Goal: Task Accomplishment & Management: Use online tool/utility

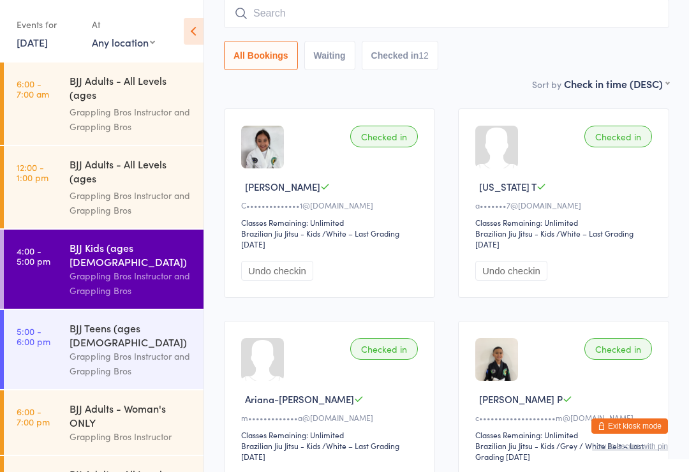
scroll to position [1, 0]
click at [41, 325] on time "5:00 - 6:00 pm" at bounding box center [34, 335] width 34 height 20
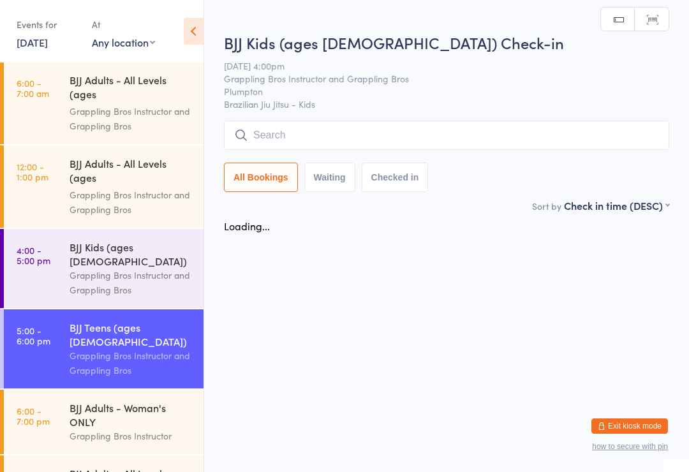
click at [537, 142] on input "search" at bounding box center [446, 135] width 445 height 29
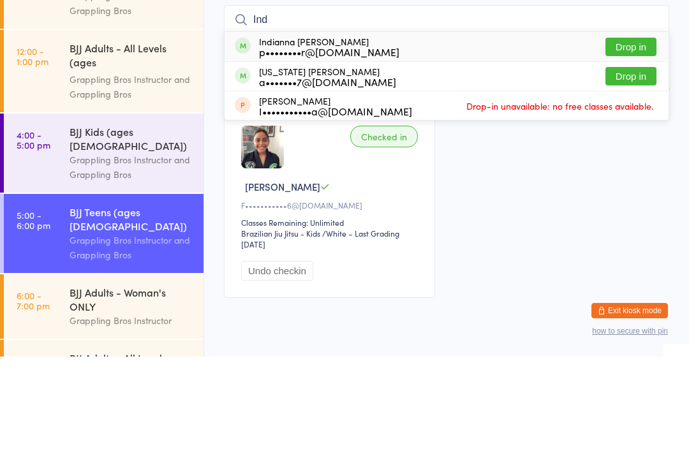
type input "Ind"
click at [496, 147] on div "Indianna [PERSON_NAME] p••••••••r@[DOMAIN_NAME] Drop in" at bounding box center [447, 161] width 444 height 29
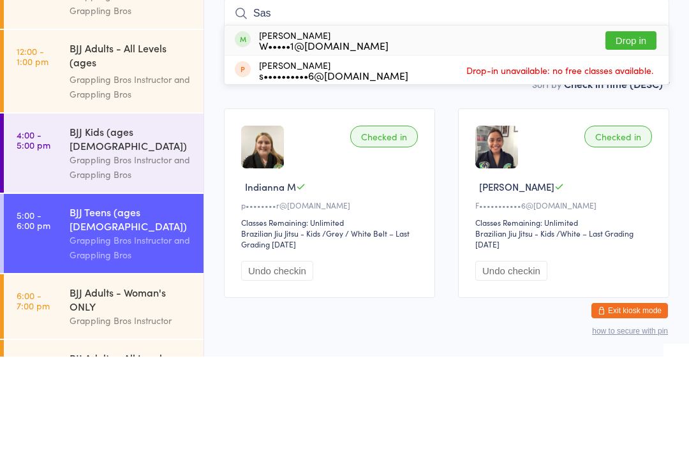
type input "Sas"
click at [640, 147] on button "Drop in" at bounding box center [630, 156] width 51 height 18
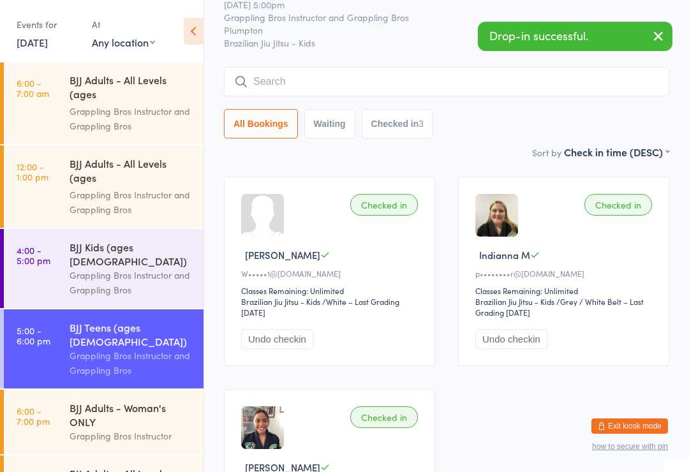
click at [290, 68] on input "search" at bounding box center [446, 81] width 445 height 29
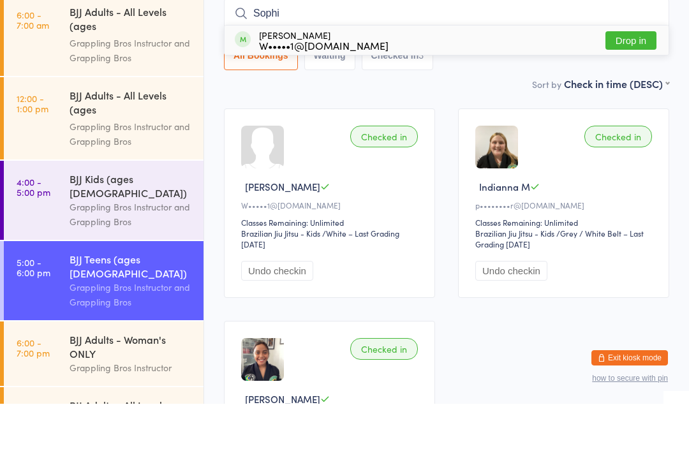
type input "Sophi"
click at [622, 100] on button "Drop in" at bounding box center [630, 109] width 51 height 18
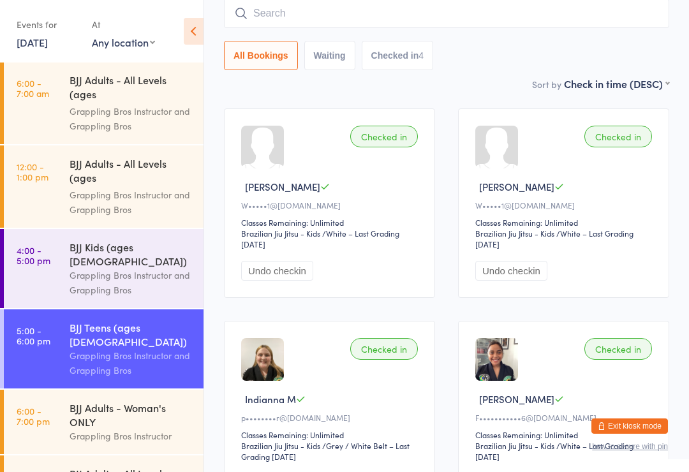
click at [538, 16] on input "search" at bounding box center [446, 13] width 445 height 29
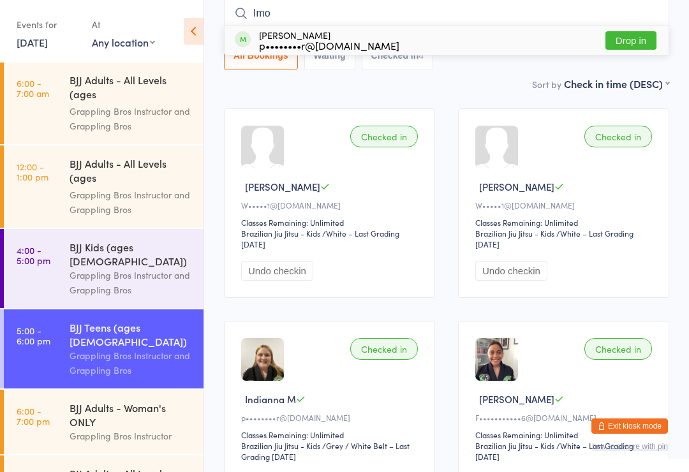
type input "Imo"
click at [480, 38] on div "[PERSON_NAME] p••••••••r@[DOMAIN_NAME] Drop in" at bounding box center [447, 40] width 444 height 29
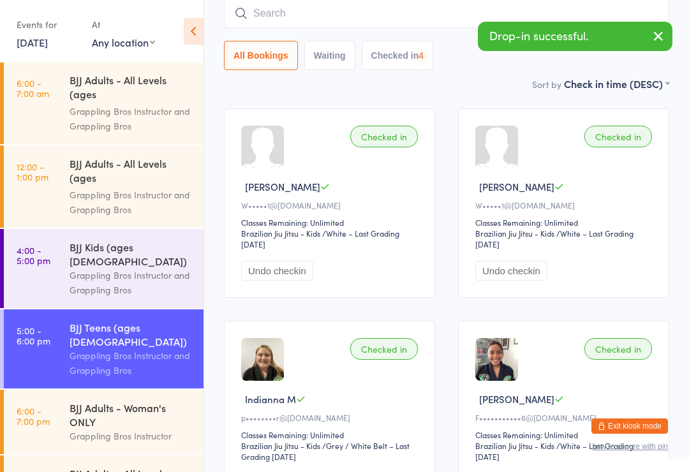
click at [518, 83] on div "Sort by Check in time (DESC) First name (ASC) First name (DESC) Last name (ASC)…" at bounding box center [446, 84] width 445 height 14
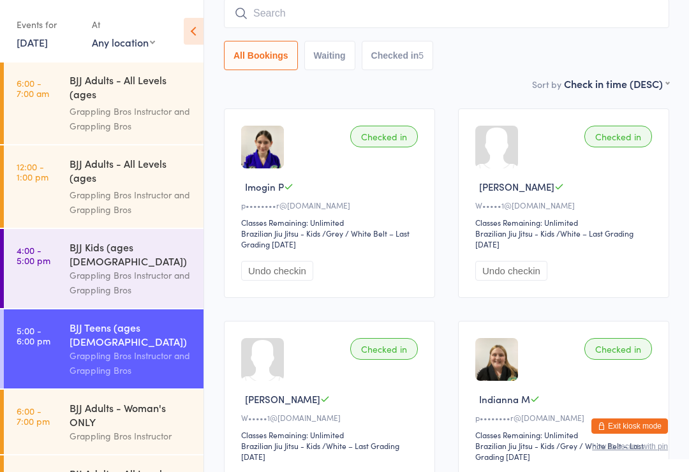
click at [309, 16] on input "search" at bounding box center [446, 13] width 445 height 29
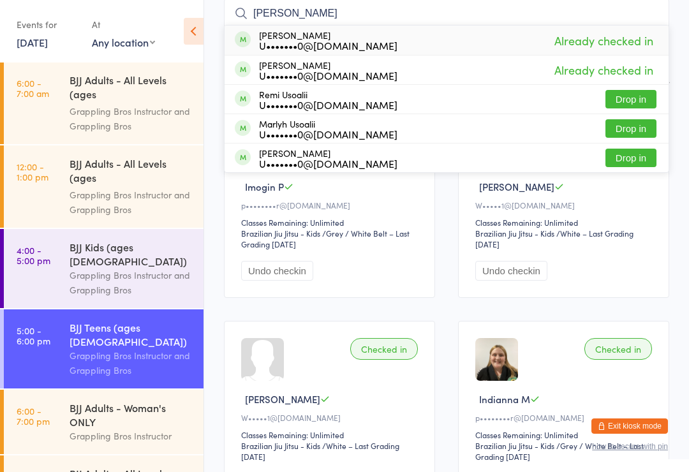
type input "[PERSON_NAME]"
click at [606, 134] on button "Drop in" at bounding box center [630, 128] width 51 height 18
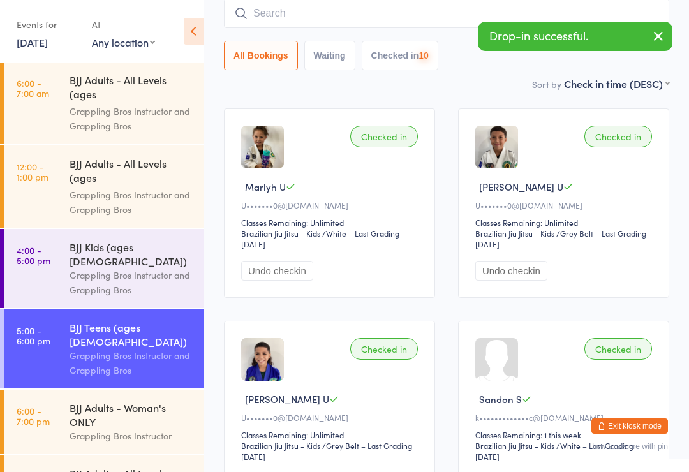
click at [501, 38] on div "Drop-in successful." at bounding box center [575, 36] width 195 height 29
click at [439, 18] on input "search" at bounding box center [446, 13] width 445 height 29
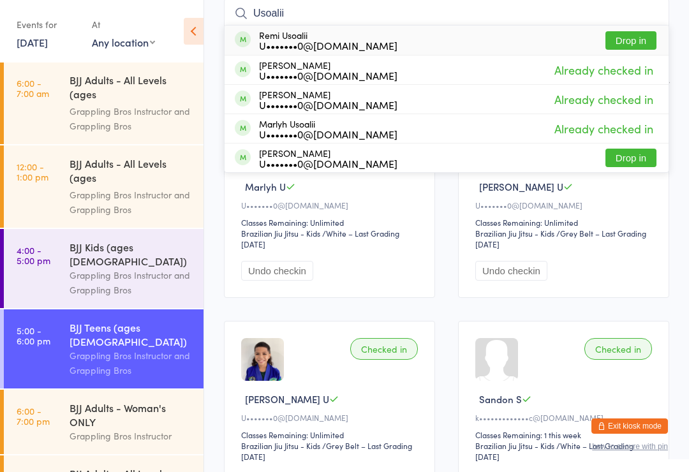
click at [638, 25] on input "Usoalii" at bounding box center [446, 13] width 445 height 29
type input "Usoalii"
click at [627, 50] on button "Drop in" at bounding box center [630, 40] width 51 height 18
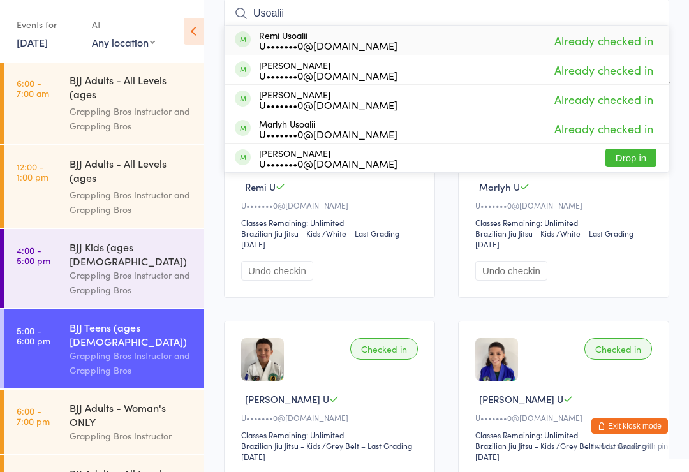
type input "Usoalii"
click at [635, 151] on button "Drop in" at bounding box center [630, 158] width 51 height 18
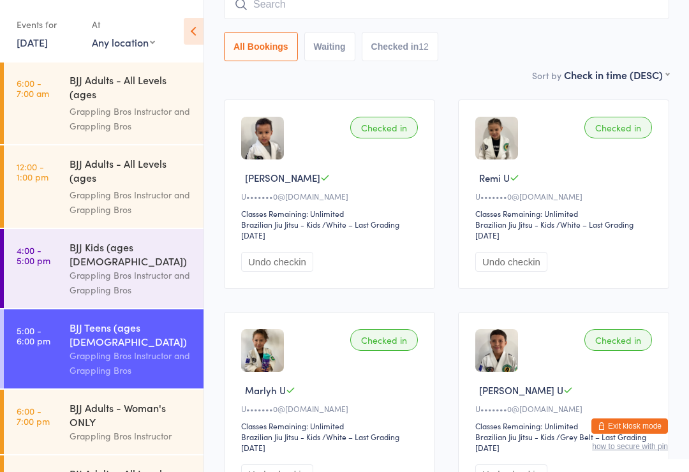
scroll to position [0, 0]
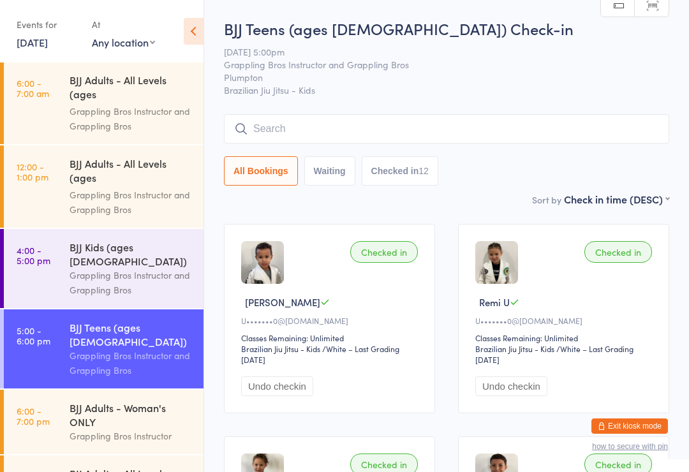
click at [415, 144] on input "search" at bounding box center [446, 128] width 445 height 29
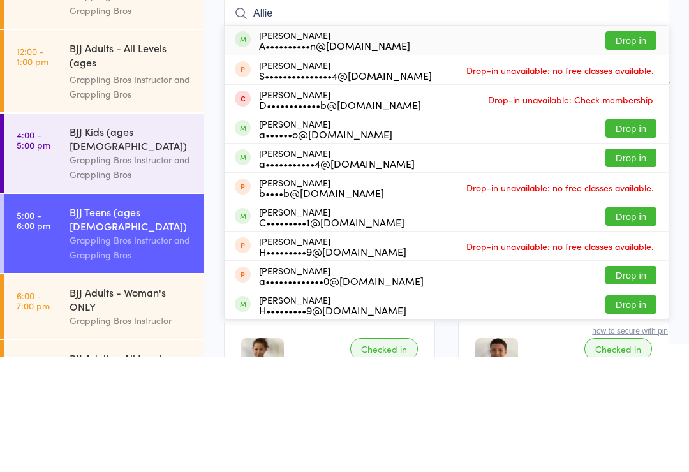
click at [645, 114] on input "Allie" at bounding box center [446, 128] width 445 height 29
type input "Allie"
click at [636, 147] on button "Drop in" at bounding box center [630, 156] width 51 height 18
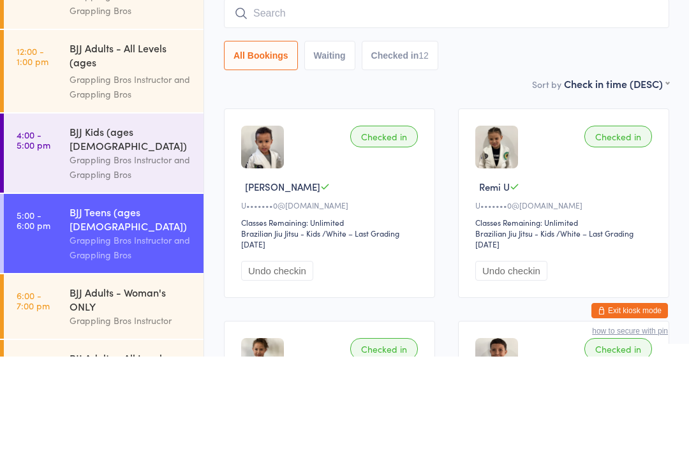
scroll to position [115, 0]
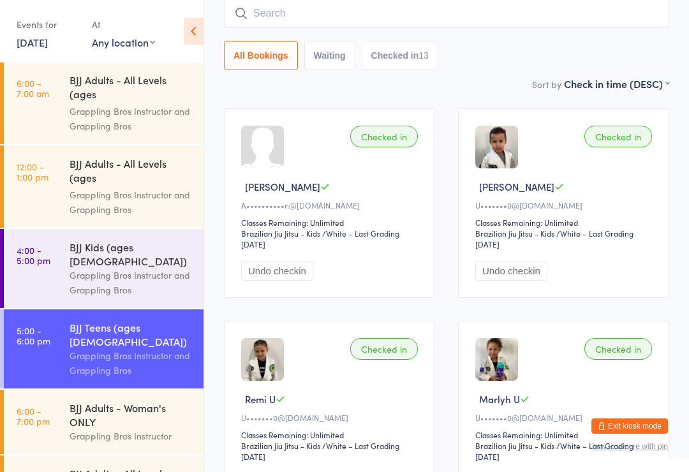
click at [72, 401] on div "BJJ Adults - Woman's ONLY" at bounding box center [131, 415] width 123 height 28
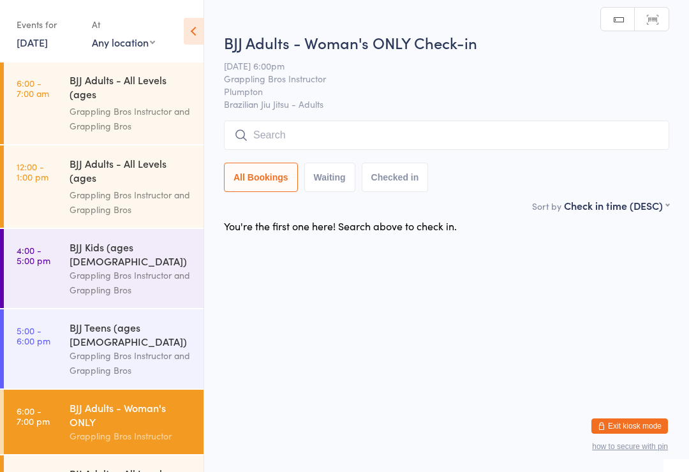
click at [48, 275] on link "4:00 - 5:00 pm BJJ Kids (ages [DEMOGRAPHIC_DATA]) Grappling Bros Instructor and…" at bounding box center [104, 268] width 200 height 79
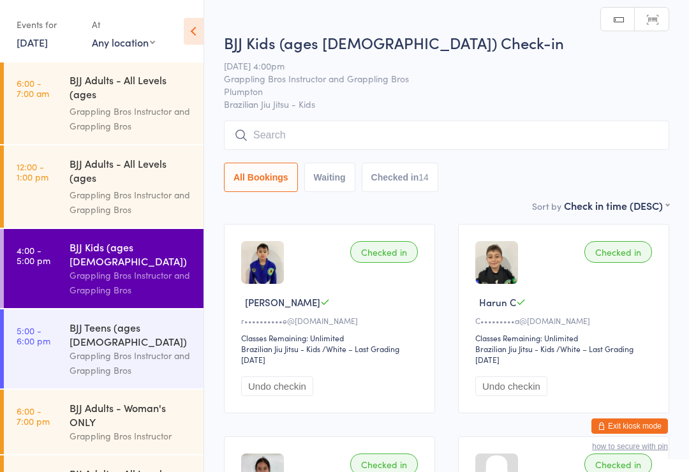
click at [52, 103] on link "6:00 - 7:00 am BJJ Adults - All Levels (ages [DEMOGRAPHIC_DATA]+) Grappling Bro…" at bounding box center [104, 103] width 200 height 82
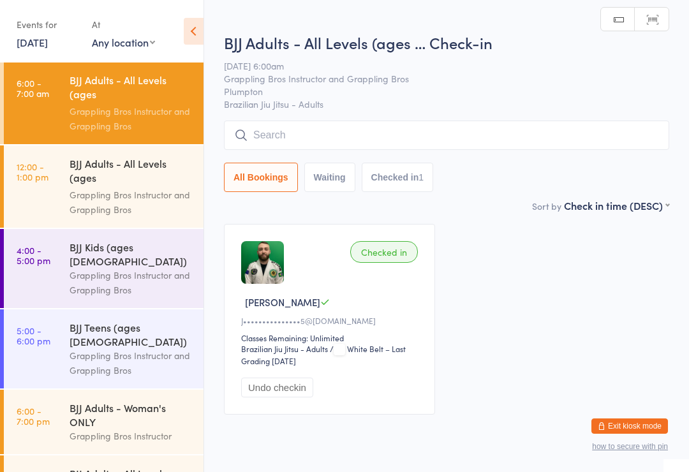
click at [50, 192] on link "12:00 - 1:00 pm BJJ Adults - All Levels (ages [DEMOGRAPHIC_DATA]+) Grappling Br…" at bounding box center [104, 186] width 200 height 82
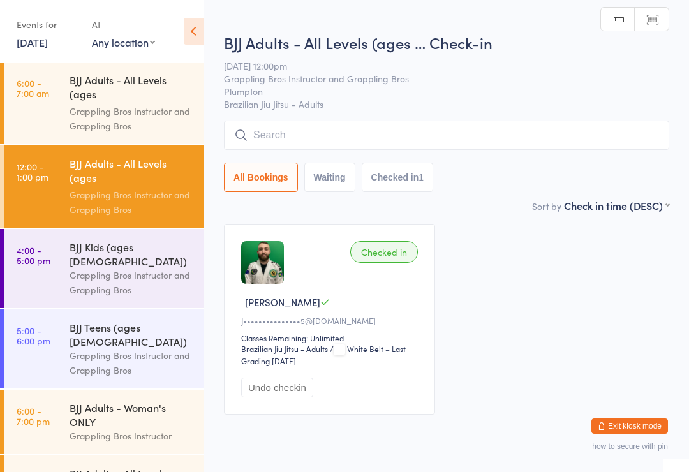
click at [68, 272] on link "4:00 - 5:00 pm BJJ Kids (ages [DEMOGRAPHIC_DATA]) Grappling Bros Instructor and…" at bounding box center [104, 268] width 200 height 79
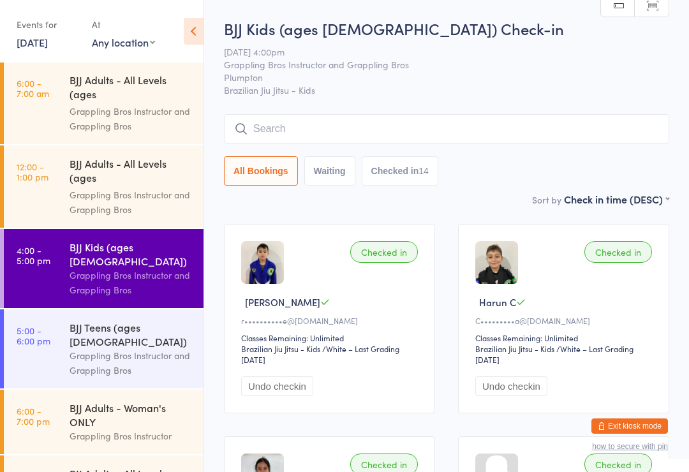
click at [277, 135] on input "search" at bounding box center [446, 128] width 445 height 29
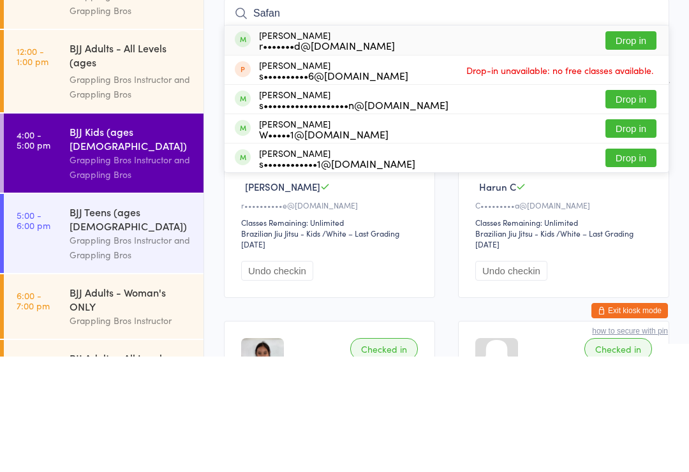
type input "Safan"
click at [635, 147] on button "Drop in" at bounding box center [630, 156] width 51 height 18
